Goal: Task Accomplishment & Management: Manage account settings

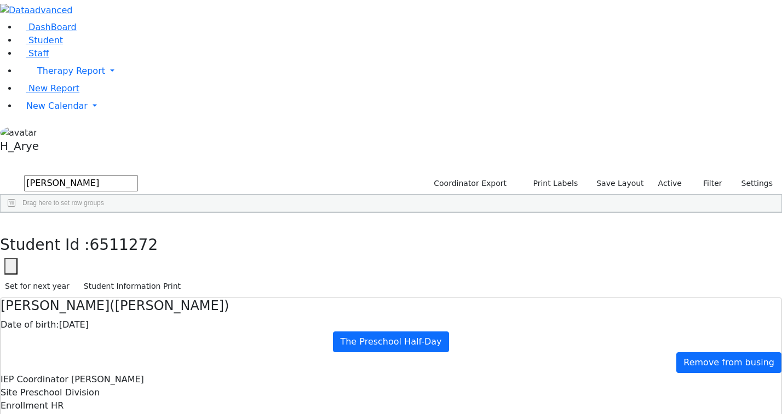
select select "212"
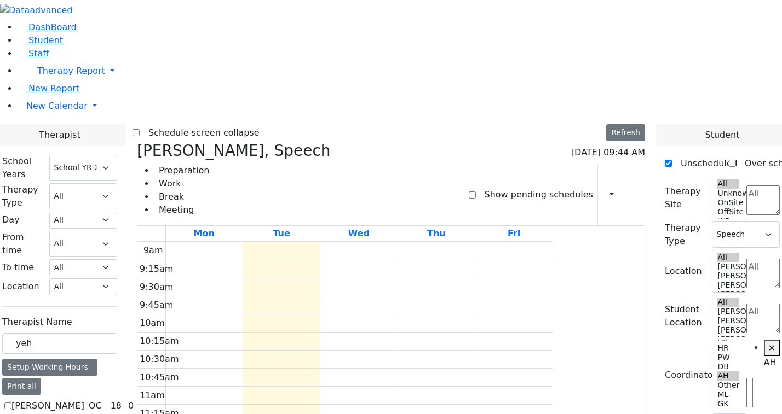
select select "212"
select select "3"
select select "4"
type input "y"
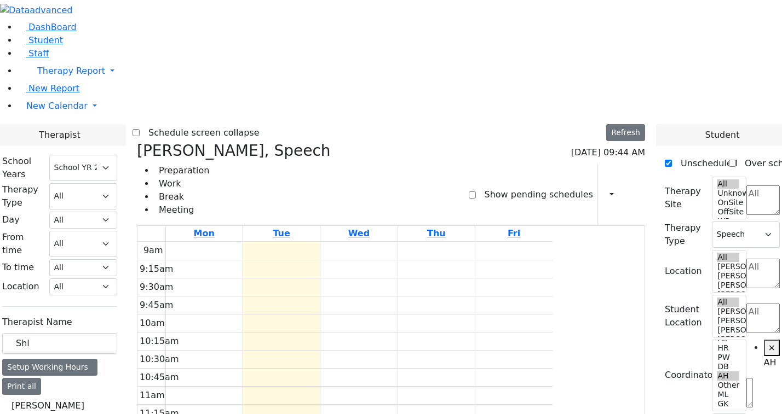
type input "Shl"
click at [131, 413] on div "24.5" at bounding box center [119, 419] width 24 height 13
click at [84, 400] on label "[PERSON_NAME] (Yeru Rehab) [PERSON_NAME]" at bounding box center [47, 419] width 73 height 39
click at [11, 414] on input "[PERSON_NAME] (Yeru Rehab) [PERSON_NAME]" at bounding box center [7, 419] width 7 height 7
checkbox input "true"
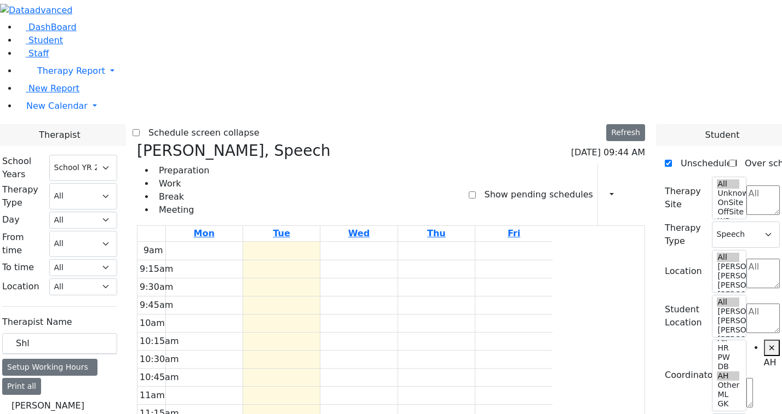
select select "2"
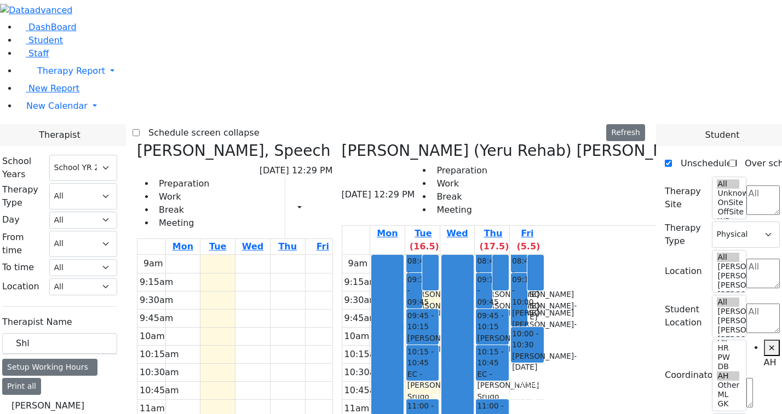
click at [137, 142] on icon at bounding box center [137, 151] width 0 height 18
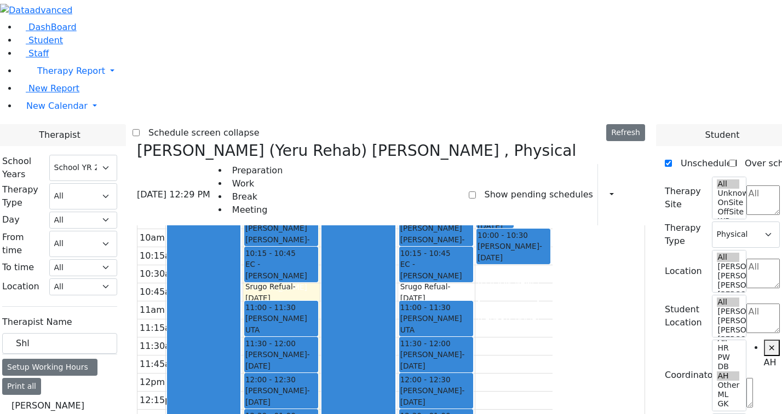
scroll to position [0, 0]
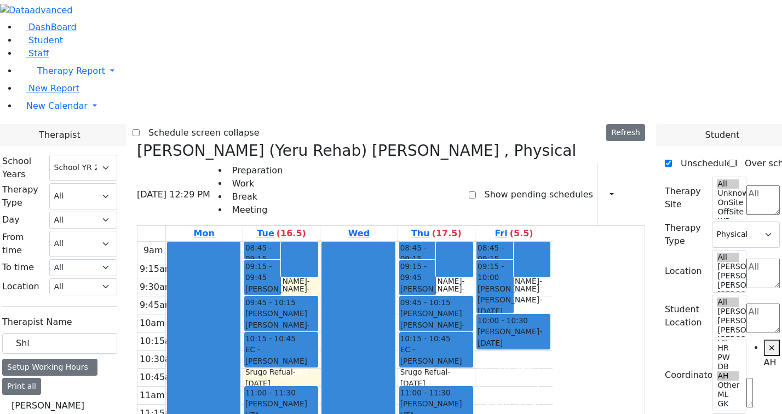
click at [631, 189] on icon at bounding box center [631, 194] width 0 height 10
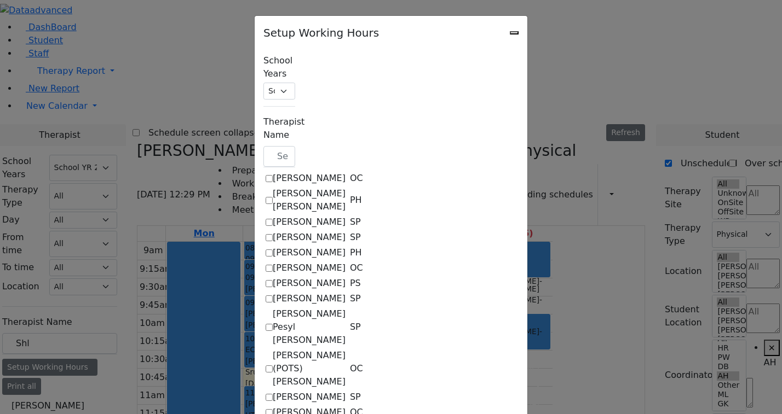
checkbox input "true"
select select "15:00:00"
select select
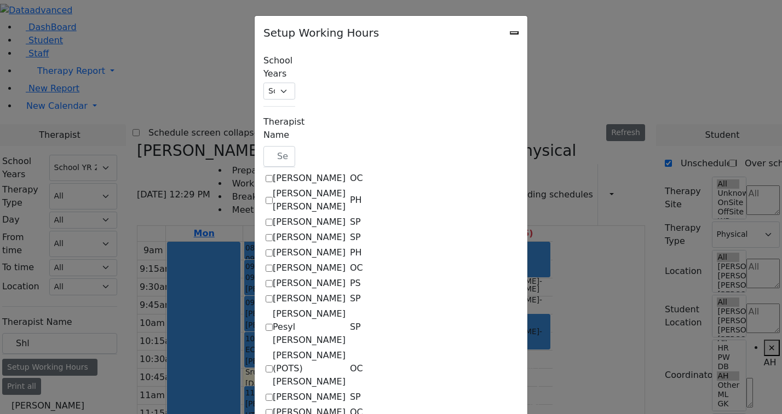
select select "1"
select select "15:00:00"
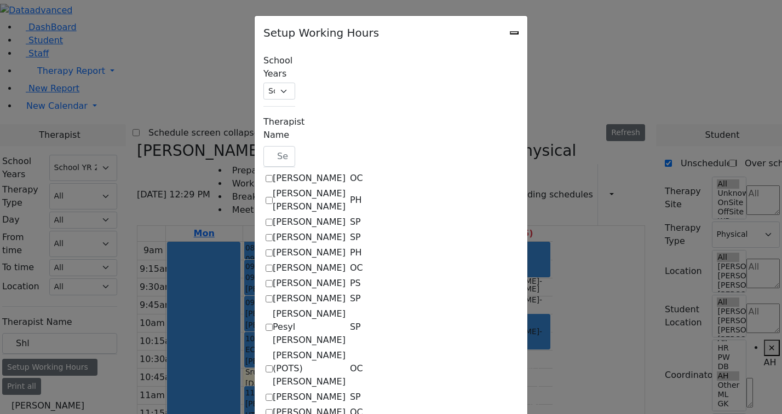
select select
select select "1"
select select "15:00:00"
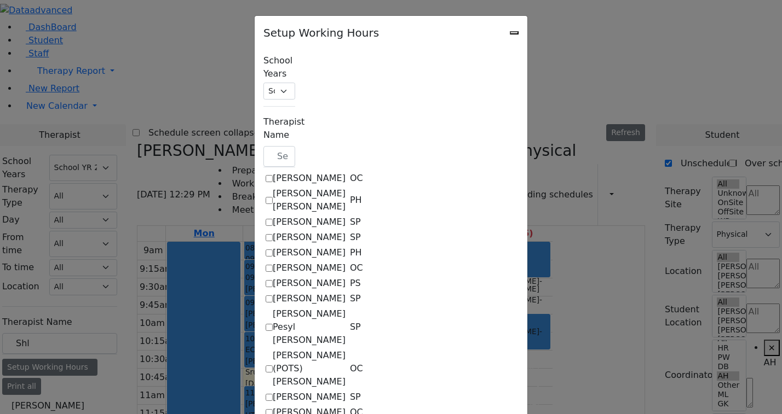
select select
select select "15:00:00"
select select "1"
select select "15:00:00"
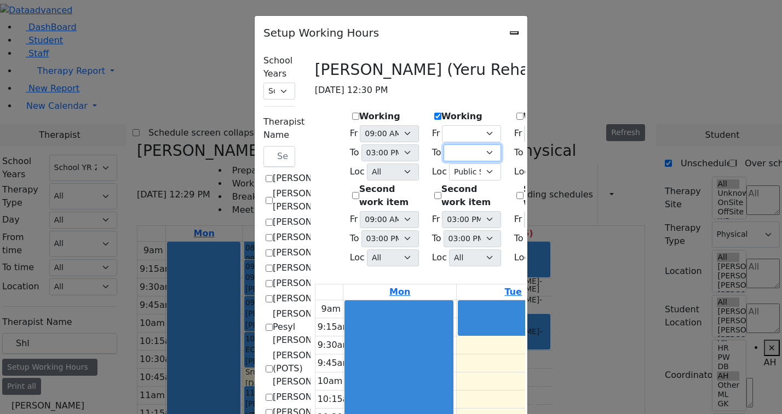
click at [443, 145] on select "09:15 AM 09:30 AM 09:45 AM 10:00 AM 10:15 AM 10:30 AM 10:45 AM 11:00 AM 11:15 A…" at bounding box center [471, 153] width 57 height 17
click at [527, 27] on div "Setup Working Hours" at bounding box center [391, 29] width 273 height 27
